Goal: Information Seeking & Learning: Learn about a topic

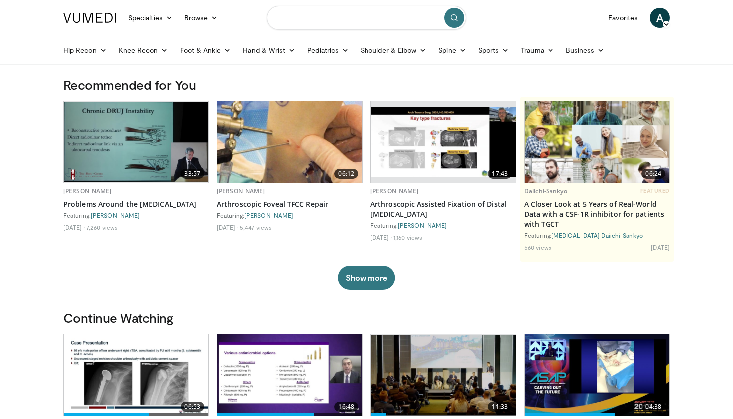
click at [323, 22] on input "Search topics, interventions" at bounding box center [367, 18] width 200 height 24
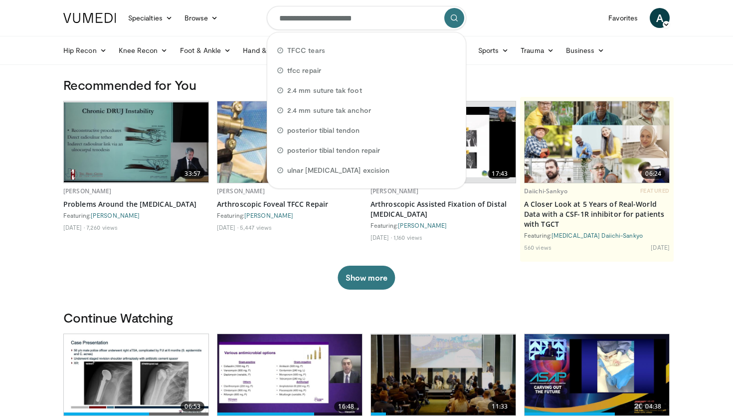
type input "**********"
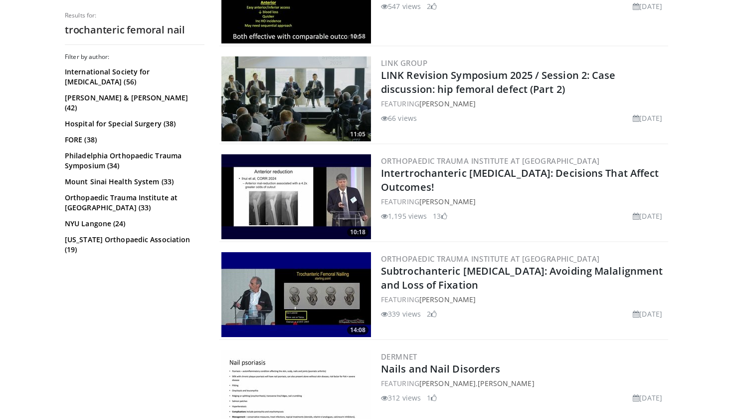
scroll to position [2012, 0]
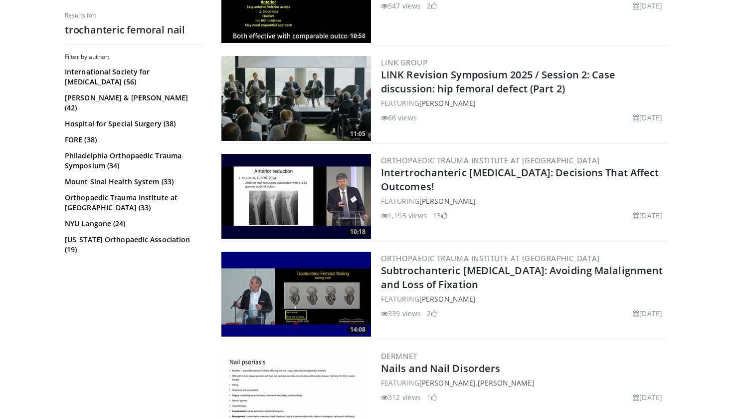
click at [297, 186] on img at bounding box center [296, 196] width 150 height 85
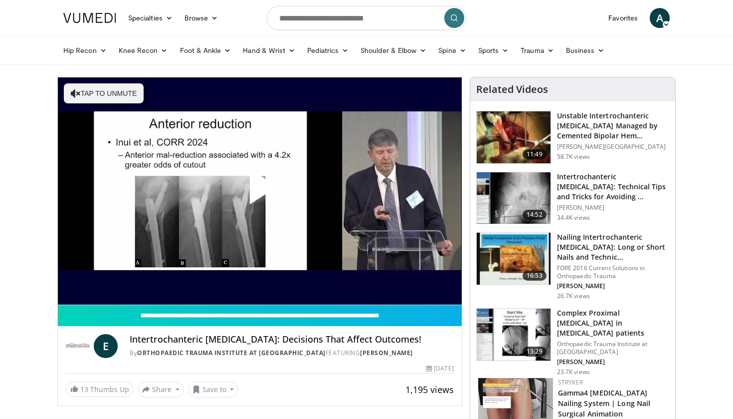
click at [260, 191] on span "Video Player" at bounding box center [260, 191] width 0 height 0
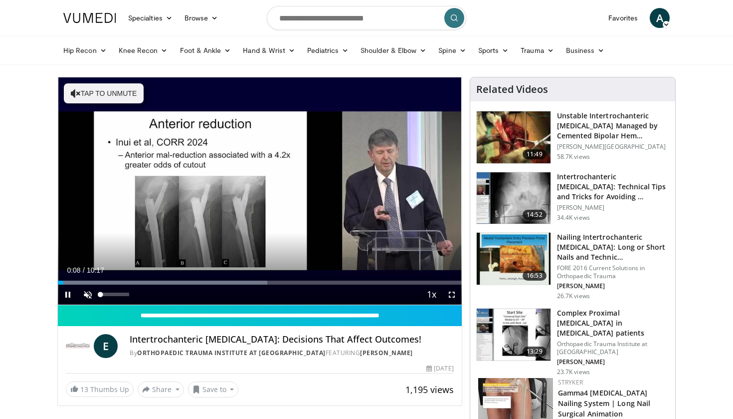
click at [92, 295] on span "Video Player" at bounding box center [88, 294] width 20 height 20
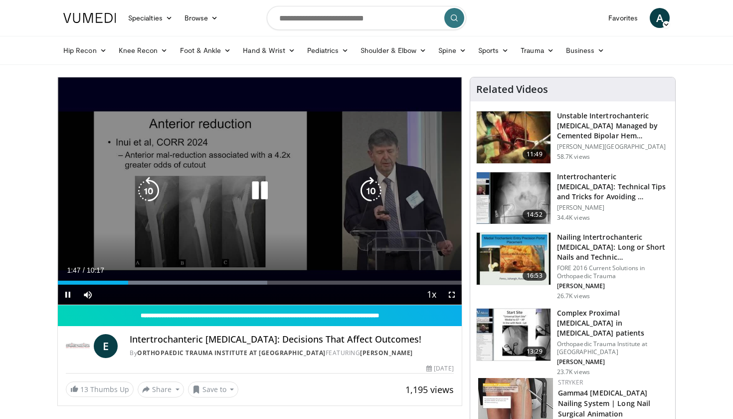
click at [261, 193] on icon "Video Player" at bounding box center [260, 191] width 28 height 28
click at [252, 193] on icon "Video Player" at bounding box center [260, 191] width 28 height 28
click at [153, 194] on icon "Video Player" at bounding box center [149, 191] width 28 height 28
click at [149, 192] on icon "Video Player" at bounding box center [149, 191] width 28 height 28
click at [260, 193] on icon "Video Player" at bounding box center [260, 191] width 28 height 28
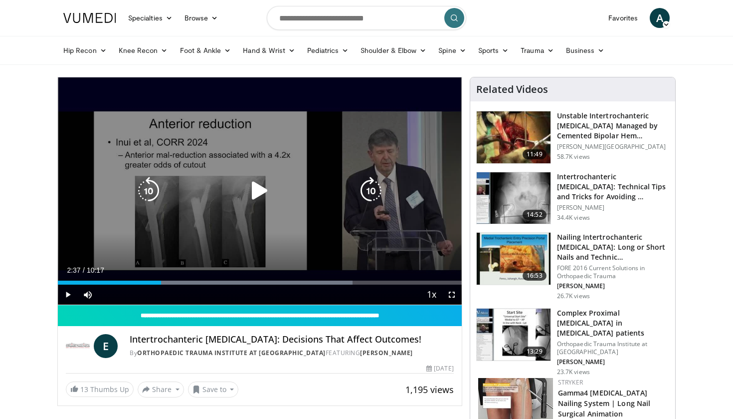
click at [241, 186] on div "Video Player" at bounding box center [260, 191] width 242 height 20
click at [263, 189] on icon "Video Player" at bounding box center [260, 191] width 28 height 28
click at [262, 195] on icon "Video Player" at bounding box center [260, 191] width 28 height 28
click at [257, 188] on icon "Video Player" at bounding box center [260, 191] width 28 height 28
click at [154, 186] on icon "Video Player" at bounding box center [149, 191] width 28 height 28
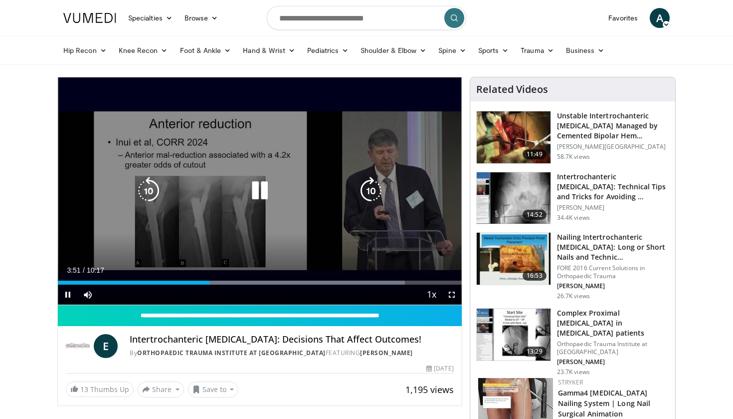
click at [260, 190] on icon "Video Player" at bounding box center [260, 191] width 28 height 28
click at [253, 190] on icon "Video Player" at bounding box center [260, 191] width 28 height 28
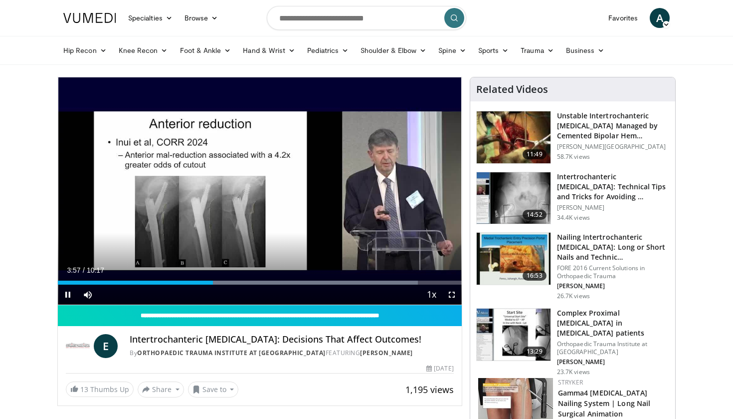
click at [447, 296] on span "Video Player" at bounding box center [452, 294] width 20 height 20
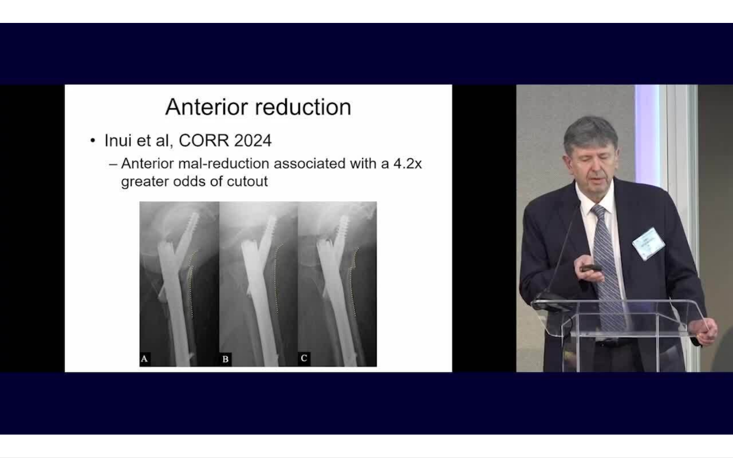
click at [368, 226] on div "10 seconds Tap to unmute" at bounding box center [366, 229] width 733 height 458
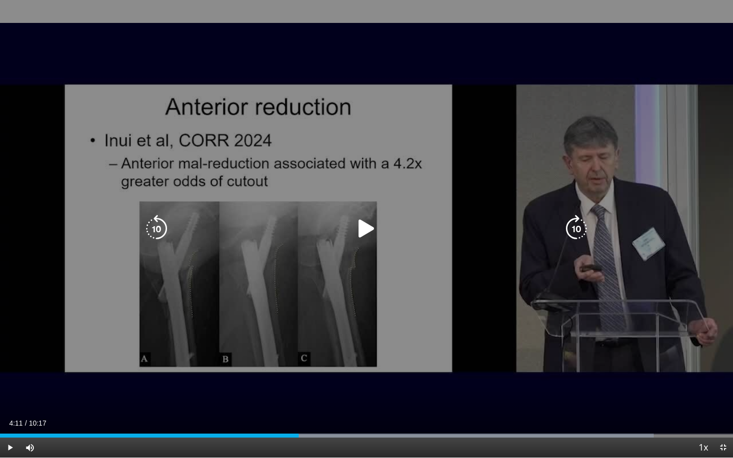
click at [367, 227] on icon "Video Player" at bounding box center [367, 229] width 28 height 28
click at [157, 230] on icon "Video Player" at bounding box center [157, 229] width 28 height 28
click at [139, 223] on div "10 seconds Tap to unmute" at bounding box center [366, 229] width 733 height 458
click at [163, 224] on icon "Video Player" at bounding box center [157, 229] width 28 height 28
click at [362, 229] on icon "Video Player" at bounding box center [367, 229] width 28 height 28
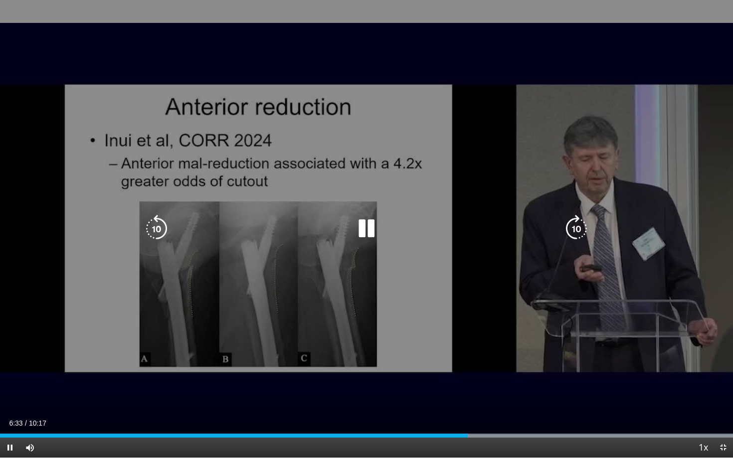
click at [162, 228] on icon "Video Player" at bounding box center [157, 229] width 28 height 28
click at [371, 226] on icon "Video Player" at bounding box center [367, 229] width 28 height 28
click at [444, 342] on div "20 seconds Tap to unmute" at bounding box center [366, 229] width 733 height 458
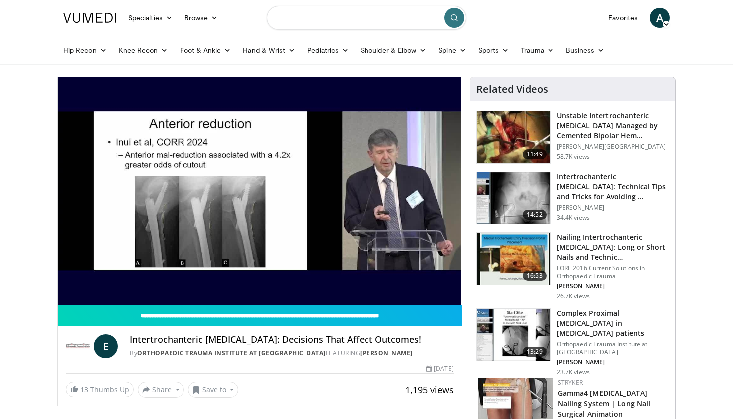
click at [364, 16] on input "Search topics, interventions" at bounding box center [367, 18] width 200 height 24
type input "**********"
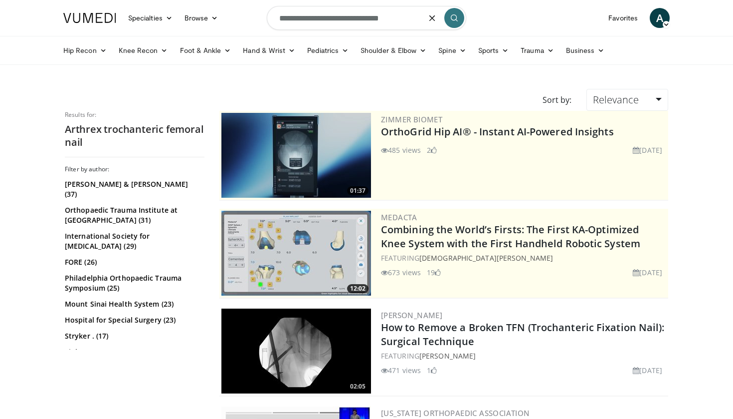
drag, startPoint x: 309, startPoint y: 17, endPoint x: 246, endPoint y: 17, distance: 63.4
click at [246, 17] on nav "Specialties Adult & Family Medicine Allergy, Asthma, Immunology Anesthesiology …" at bounding box center [366, 18] width 619 height 36
type input "**********"
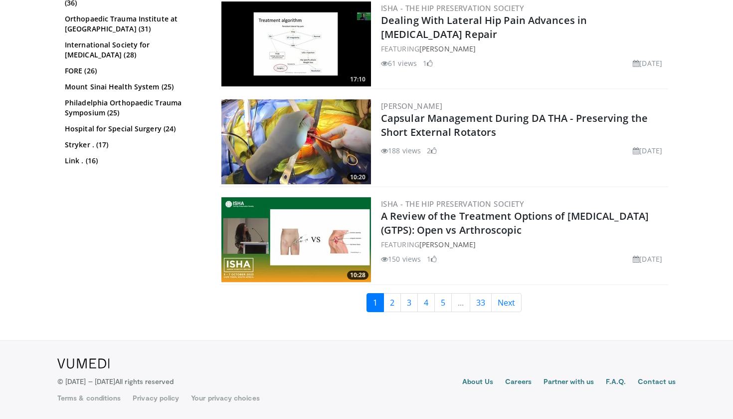
scroll to position [2458, 0]
click at [418, 303] on link "4" at bounding box center [426, 302] width 17 height 19
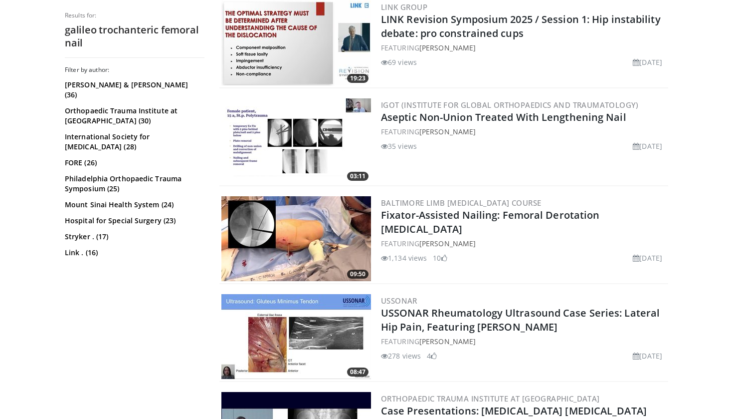
scroll to position [989, 0]
